Goal: Task Accomplishment & Management: Complete application form

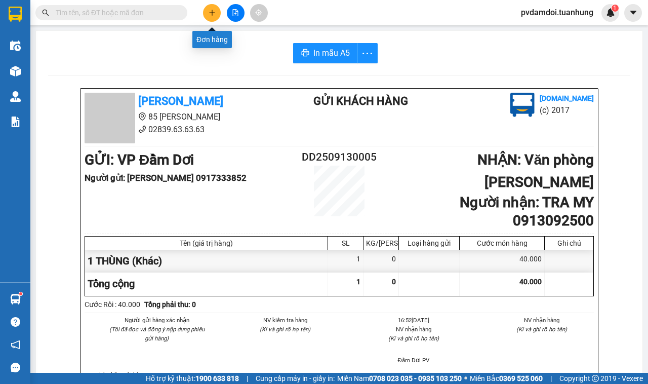
click at [217, 16] on button at bounding box center [212, 13] width 18 height 18
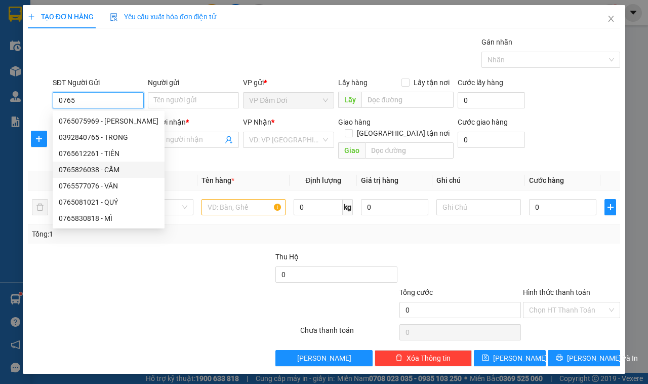
click at [107, 171] on div "0765826038 - CẨM" at bounding box center [109, 169] width 100 height 11
type input "0765826038"
type input "CẨM"
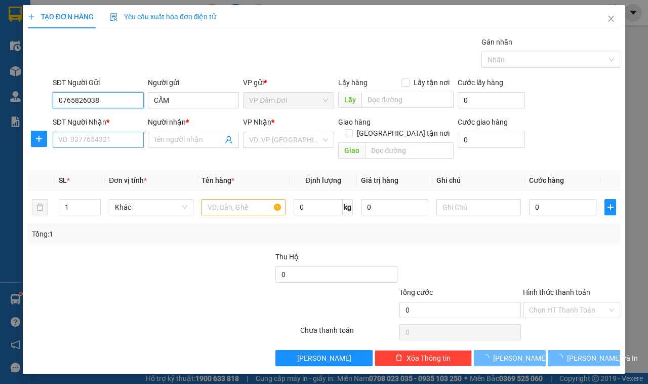
type input "0765826038"
click at [98, 143] on input "SĐT Người Nhận *" at bounding box center [98, 140] width 91 height 16
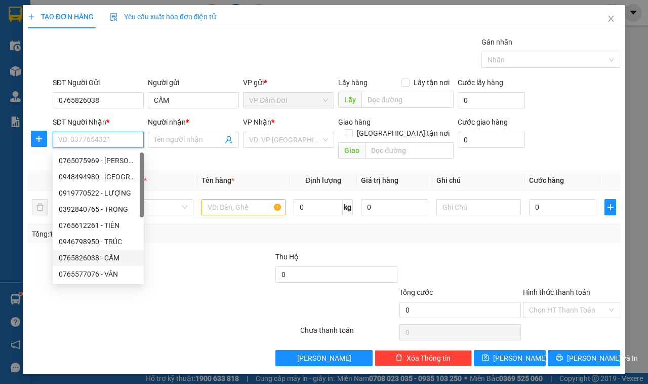
click at [115, 253] on div "0765826038 - CẨM" at bounding box center [98, 257] width 79 height 11
type input "0765826038"
type input "CẨM"
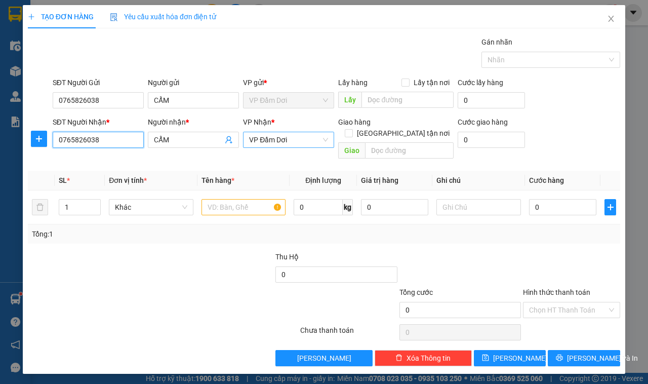
click at [276, 138] on span "VP Đầm Dơi" at bounding box center [288, 139] width 79 height 15
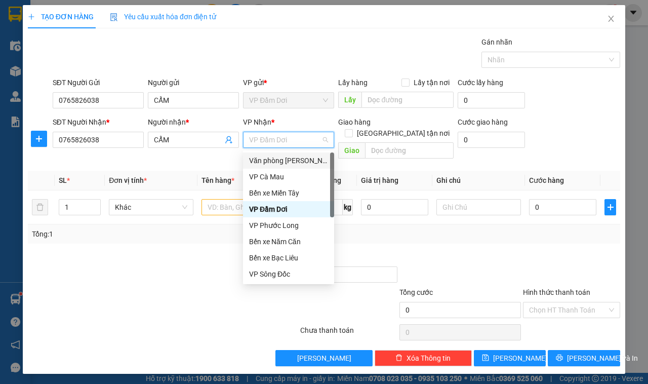
click at [275, 158] on div "Văn phòng [PERSON_NAME]" at bounding box center [288, 160] width 79 height 11
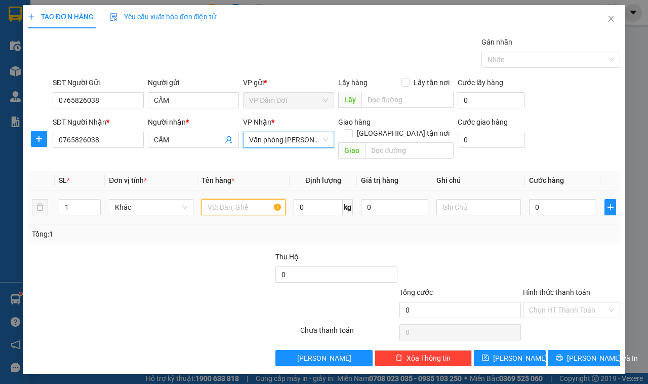
click at [231, 203] on input "text" at bounding box center [243, 207] width 85 height 16
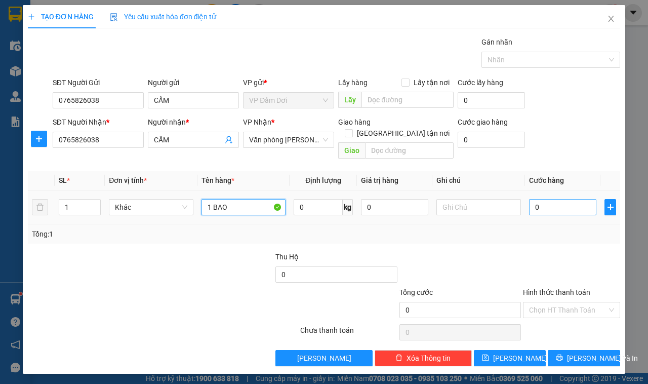
type input "1 BAO"
click at [547, 199] on input "0" at bounding box center [562, 207] width 67 height 16
type input "006"
type input "6"
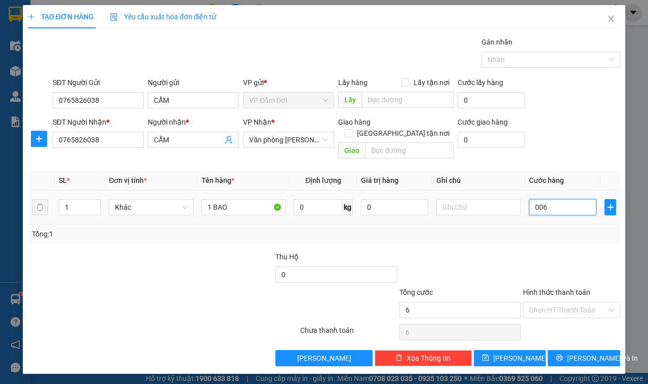
type input "0.060"
type input "60"
drag, startPoint x: 563, startPoint y: 231, endPoint x: 563, endPoint y: 279, distance: 48.1
click at [563, 236] on div "Transit Pickup Surcharge Ids Transit Deliver Surcharge Ids Transit Deliver Surc…" at bounding box center [324, 200] width 592 height 329
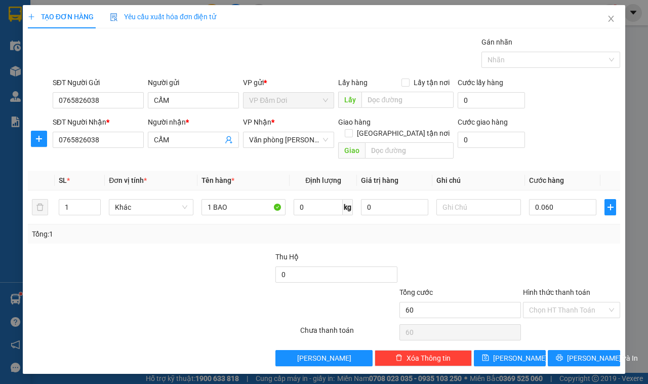
type input "60.000"
click at [563, 302] on input "Hình thức thanh toán" at bounding box center [568, 309] width 78 height 15
click at [540, 259] on div at bounding box center [571, 268] width 99 height 35
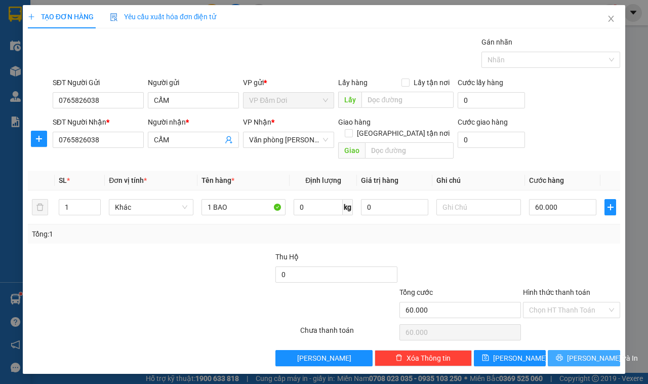
click at [575, 352] on span "[PERSON_NAME] và In" at bounding box center [602, 357] width 71 height 11
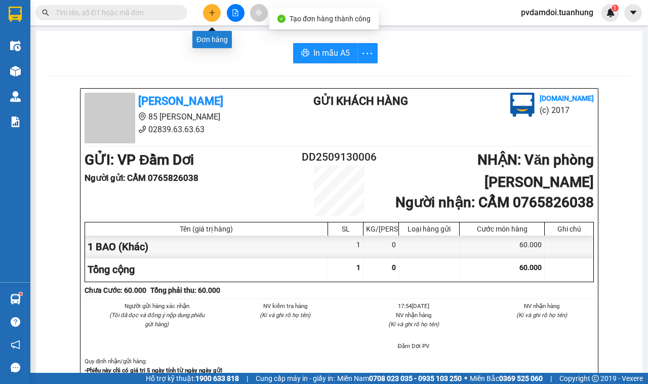
click at [210, 14] on icon "plus" at bounding box center [211, 12] width 7 height 7
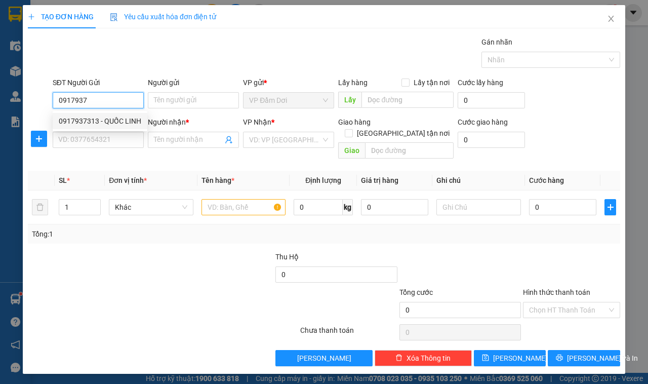
click at [132, 124] on div "0917937313 - QUỐC LINH" at bounding box center [100, 120] width 82 height 11
type input "0917937313"
type input "QUỐC LINH"
type input "0917937313"
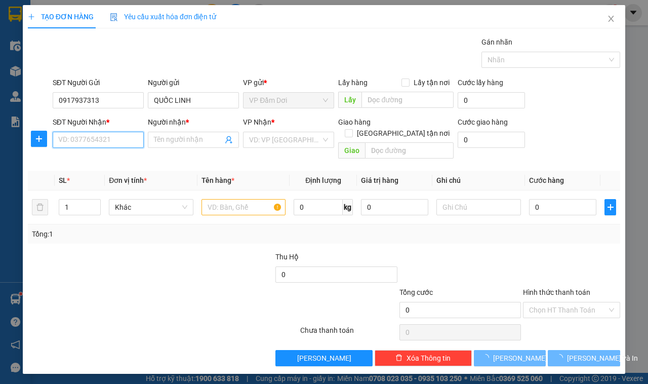
click at [119, 137] on input "SĐT Người Nhận *" at bounding box center [98, 140] width 91 height 16
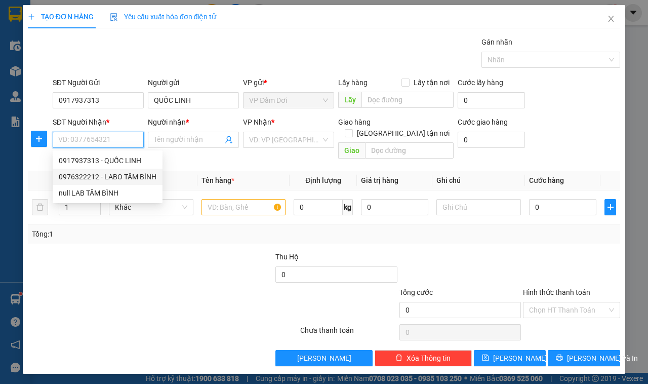
click at [122, 173] on div "0976322212 - LABO TÂM BÌNH" at bounding box center [108, 176] width 98 height 11
type input "0976322212"
type input "LABO TÂM BÌNH"
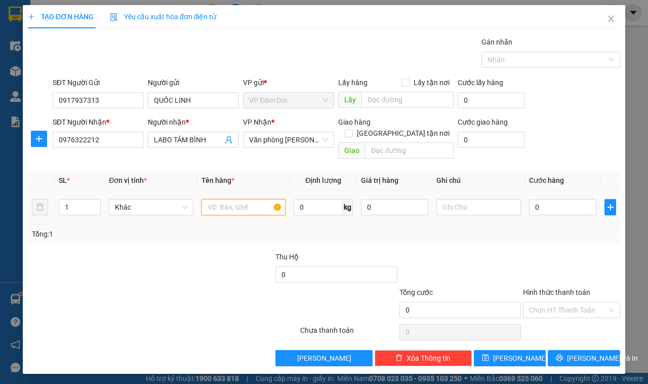
click at [229, 199] on input "text" at bounding box center [243, 207] width 85 height 16
type input "1 CỤC"
click at [560, 199] on input "0" at bounding box center [562, 207] width 67 height 16
type input "003"
type input "3"
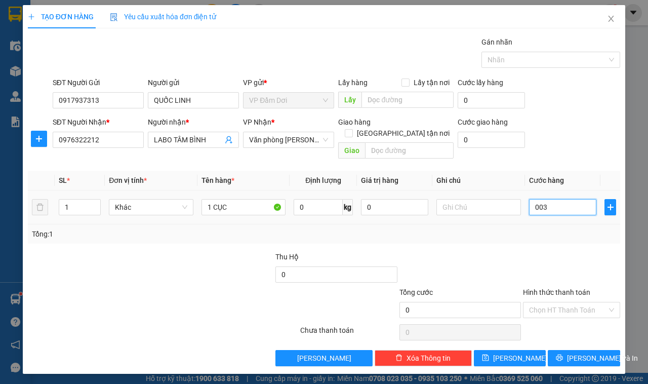
type input "3"
type input "0.030"
type input "30"
click at [534, 251] on div at bounding box center [571, 268] width 99 height 35
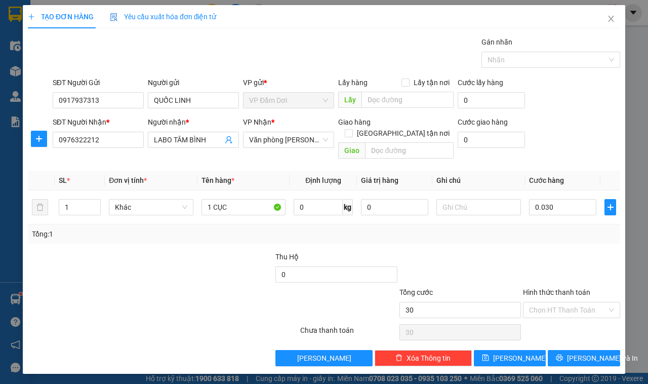
type input "30.000"
click at [552, 302] on input "Hình thức thanh toán" at bounding box center [568, 309] width 78 height 15
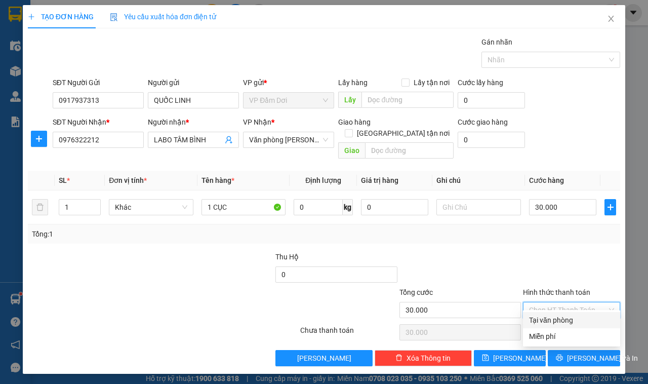
click at [550, 313] on div "Tại văn phòng" at bounding box center [571, 320] width 97 height 16
type input "0"
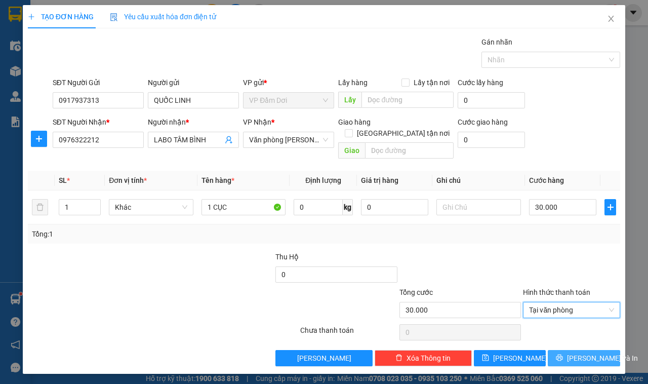
click at [558, 350] on button "[PERSON_NAME] và In" at bounding box center [584, 358] width 72 height 16
